Goal: Check status: Check status

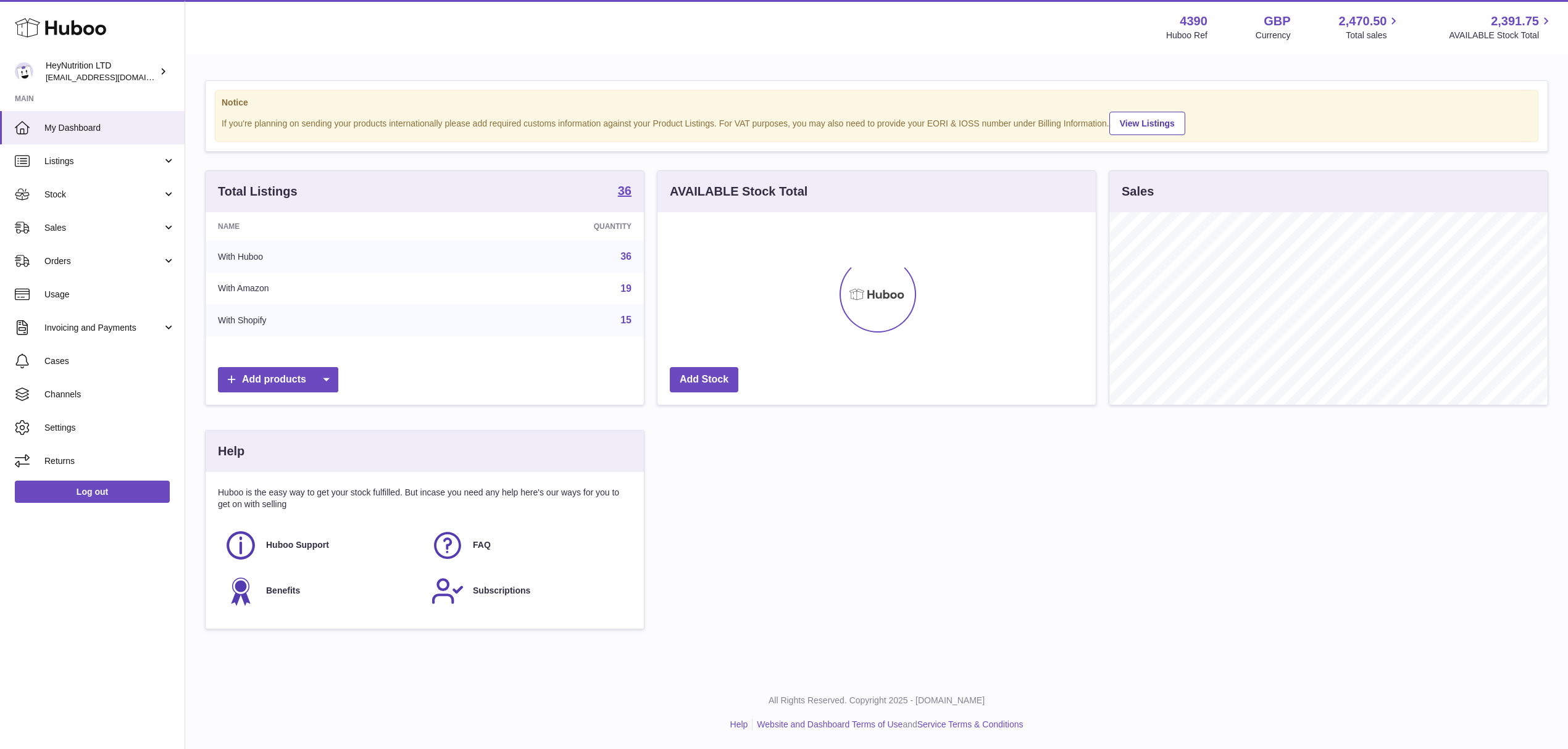
scroll to position [192, 441]
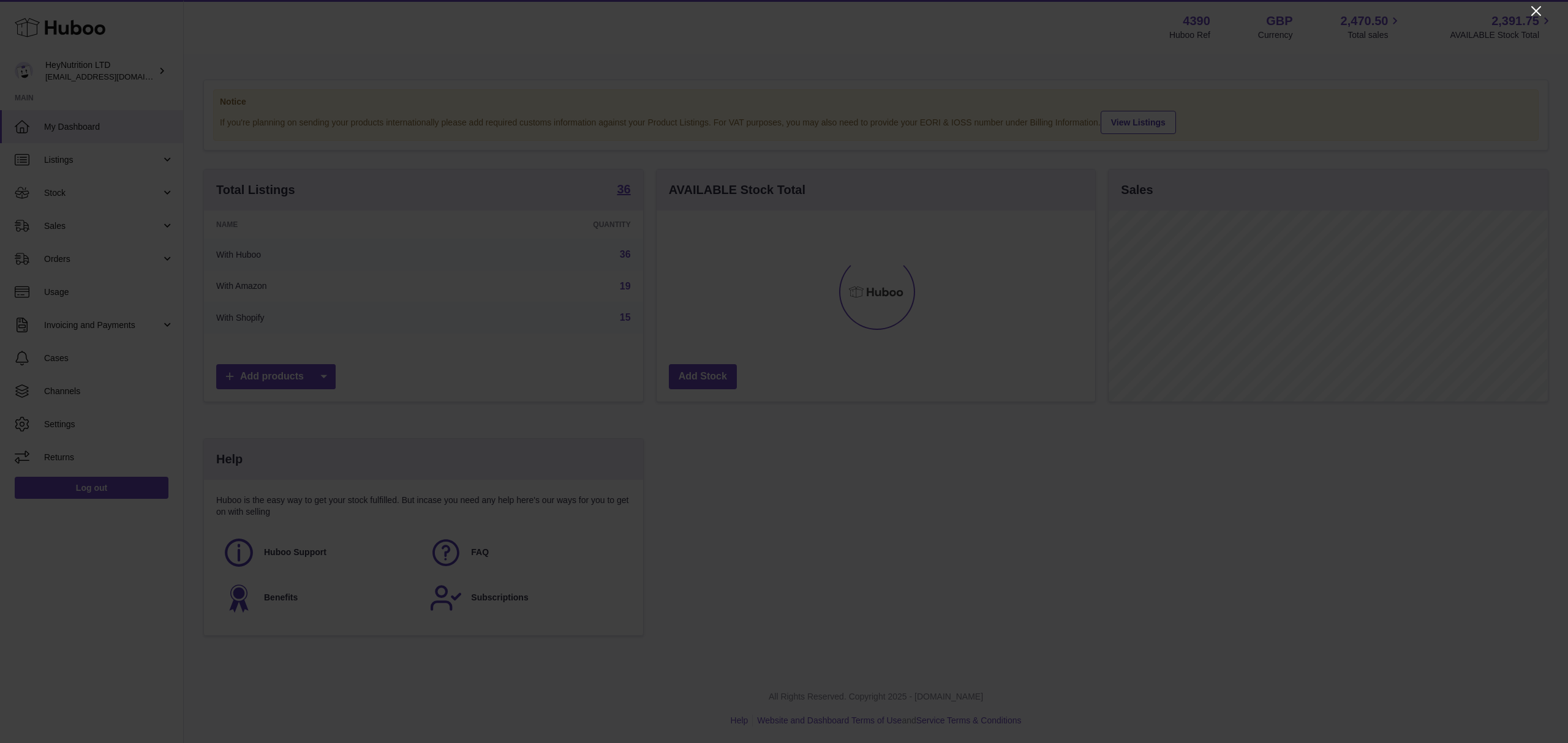
drag, startPoint x: 1535, startPoint y: 13, endPoint x: 1535, endPoint y: 5, distance: 8.0
click at [1535, 5] on icon "Close" at bounding box center [1536, 11] width 15 height 15
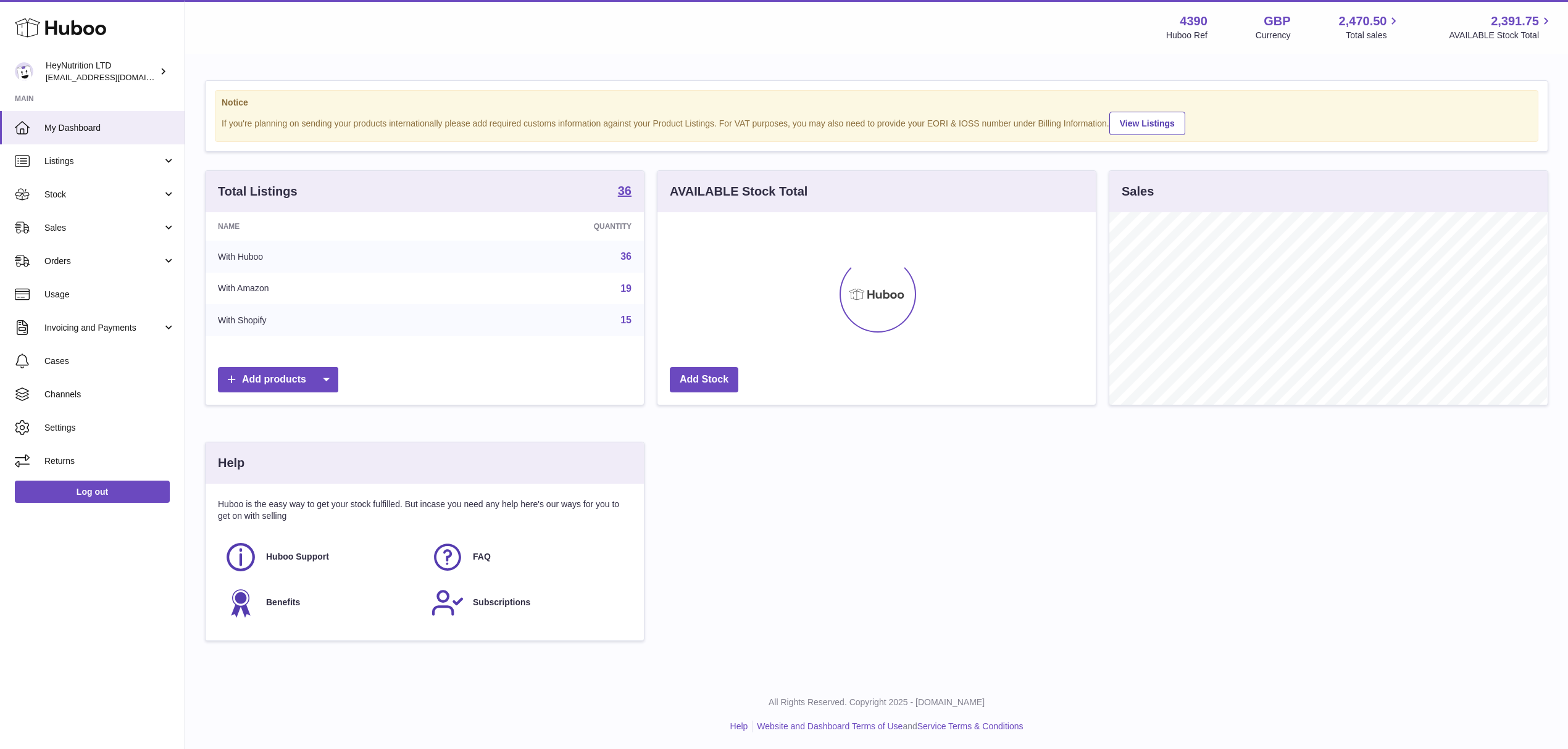
scroll to position [617099, 616733]
click at [67, 234] on span "Sales" at bounding box center [103, 228] width 118 height 12
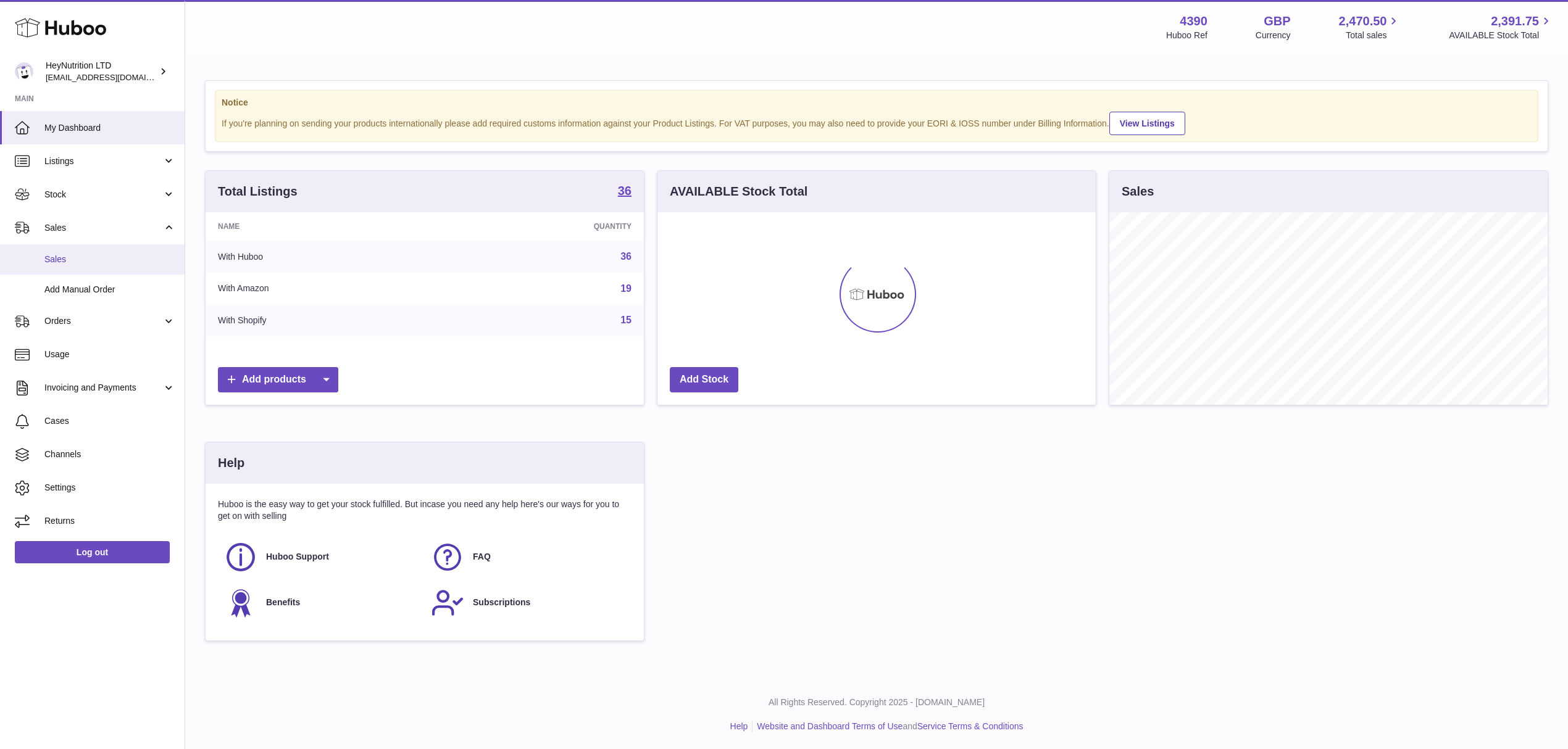
click at [69, 265] on span "Sales" at bounding box center [110, 260] width 131 height 12
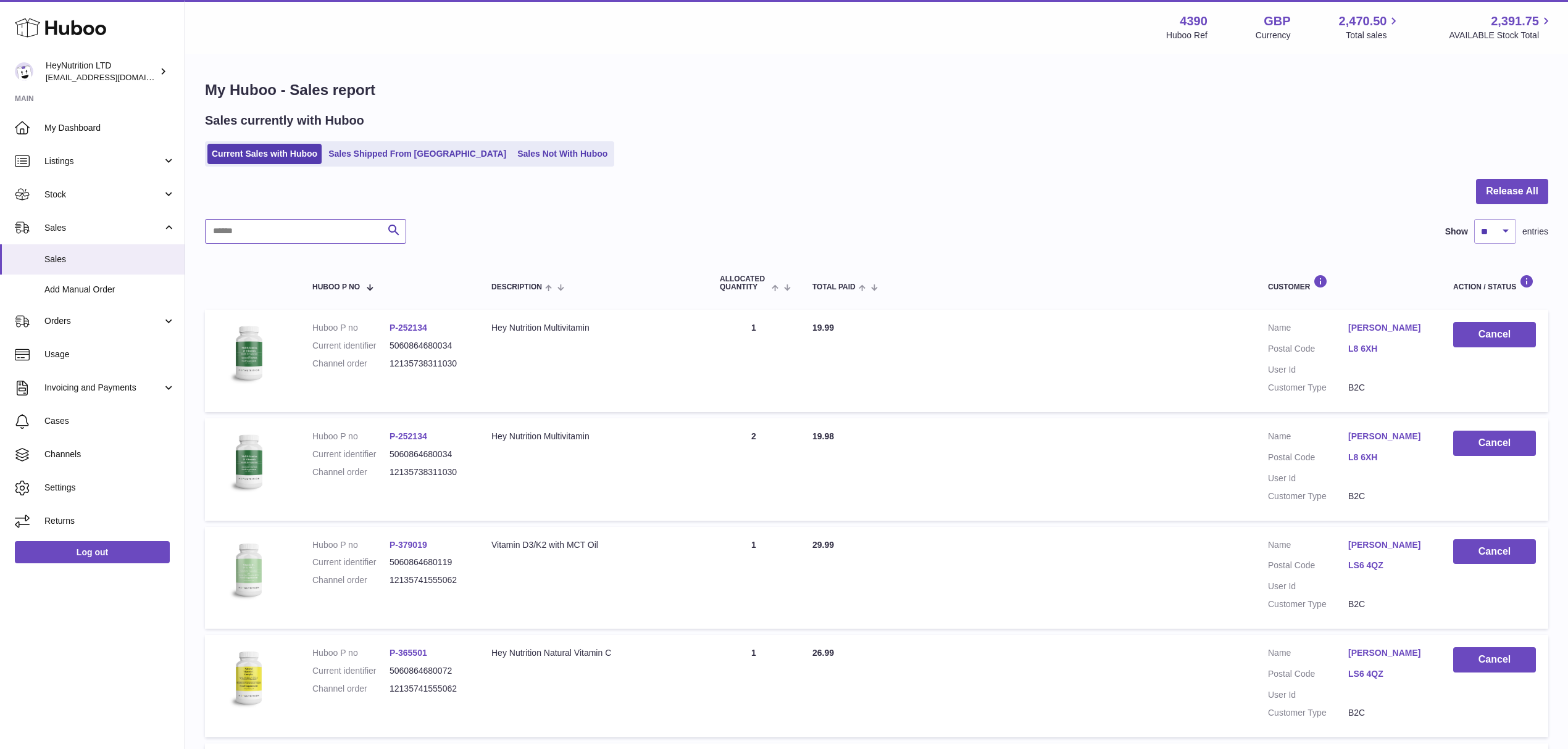
click at [270, 244] on input "text" at bounding box center [306, 232] width 202 height 24
paste input "**********"
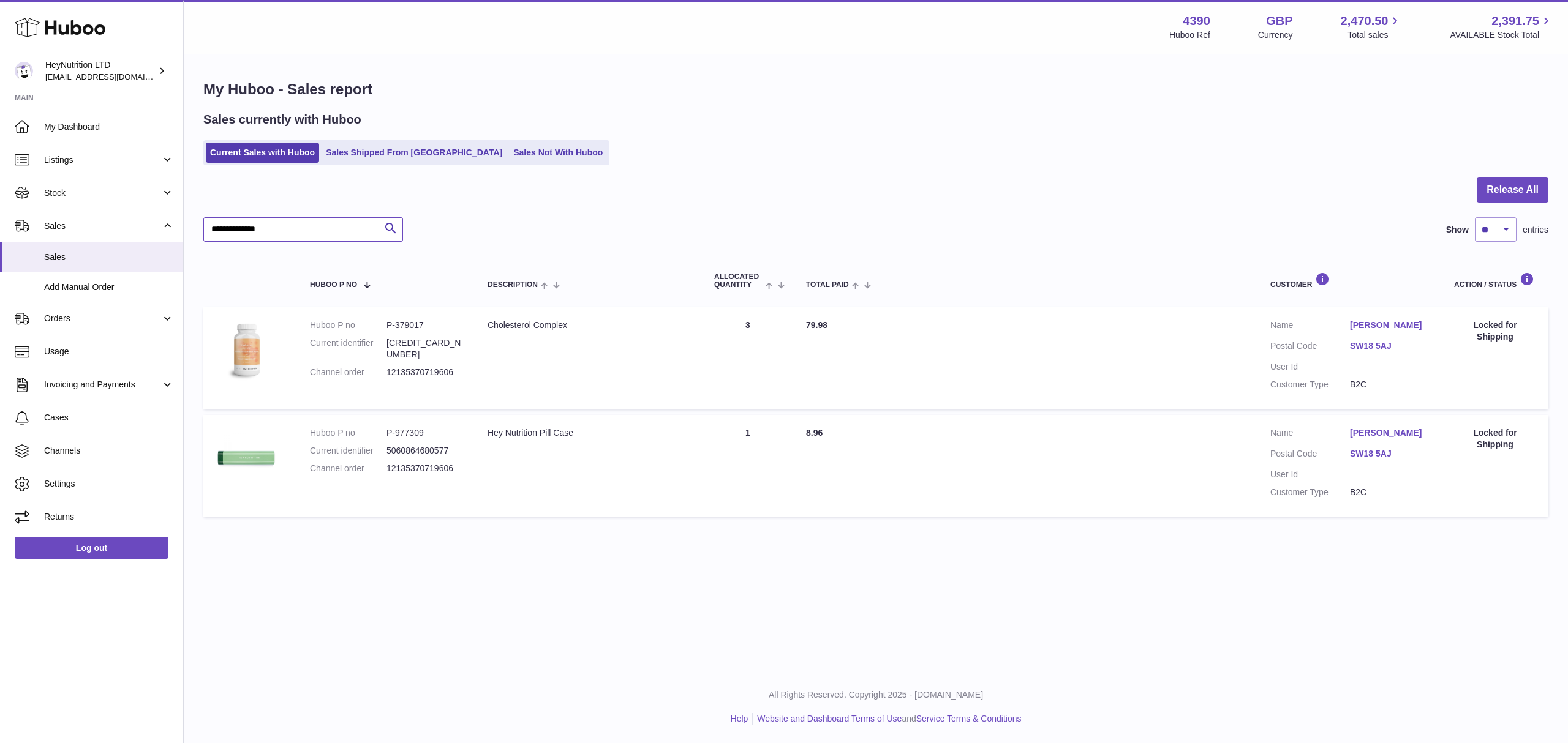
type input "**********"
drag, startPoint x: 1466, startPoint y: 347, endPoint x: 1529, endPoint y: 361, distance: 64.5
click at [1529, 343] on div "Locked for Shipping" at bounding box center [1495, 331] width 82 height 23
copy div "Locked for Shipping"
drag, startPoint x: 82, startPoint y: 569, endPoint x: 1064, endPoint y: 343, distance: 1007.7
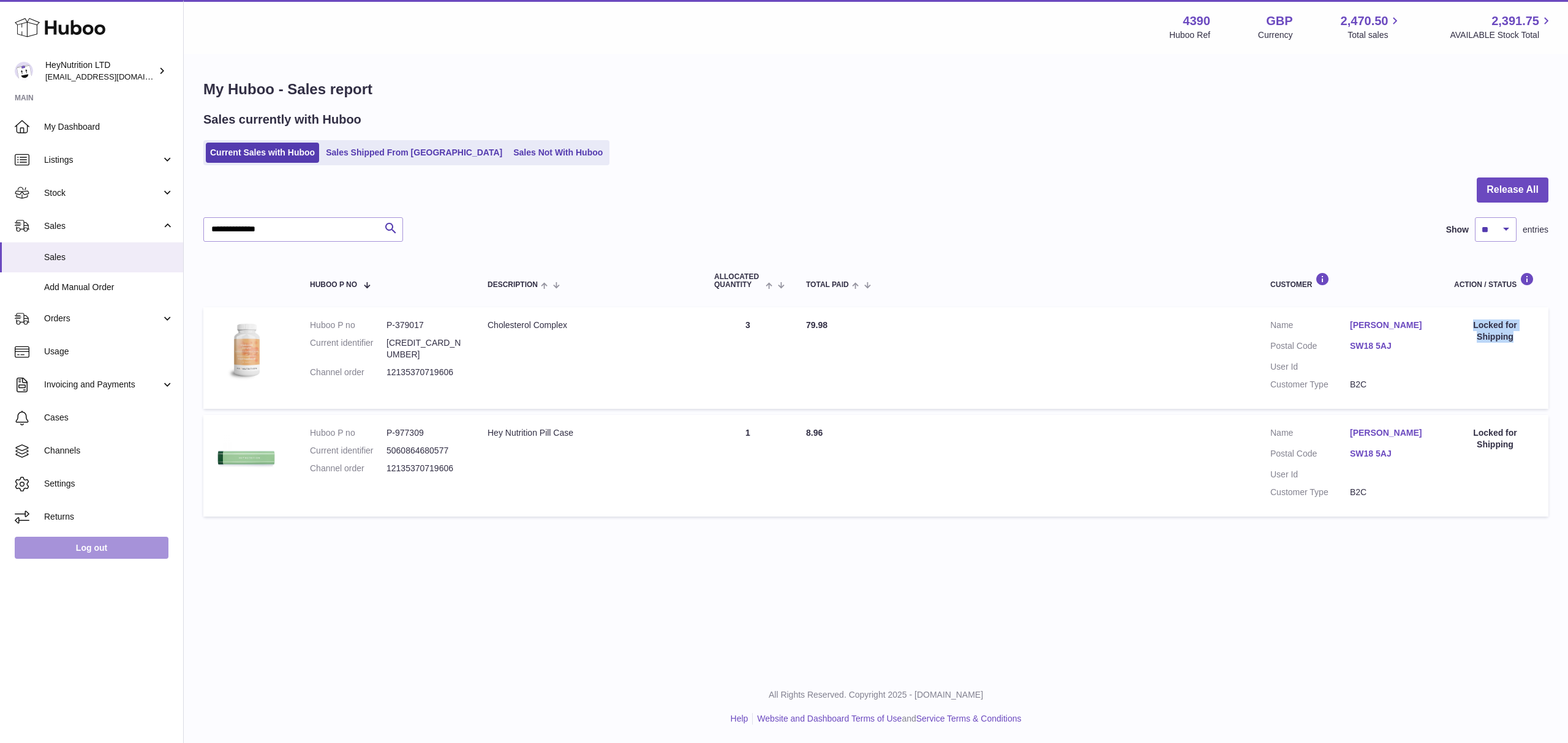
click at [82, 559] on link "Log out" at bounding box center [91, 549] width 153 height 22
